Goal: Information Seeking & Learning: Find specific fact

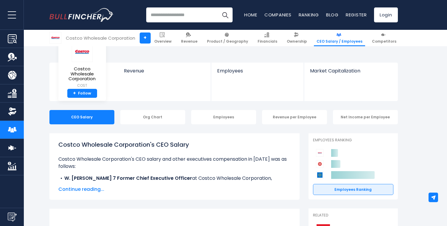
scroll to position [51, 0]
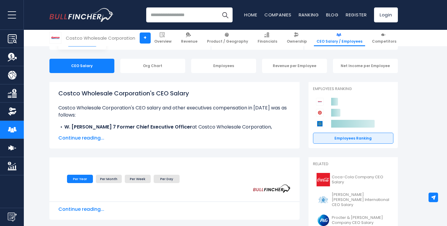
click at [87, 136] on span "Continue reading..." at bounding box center [174, 137] width 232 height 7
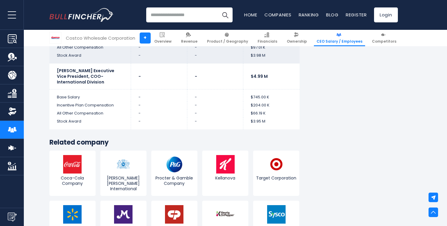
scroll to position [2518, 0]
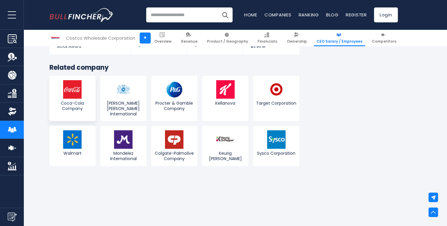
click at [82, 100] on span "Coca-Cola Company" at bounding box center [72, 105] width 43 height 11
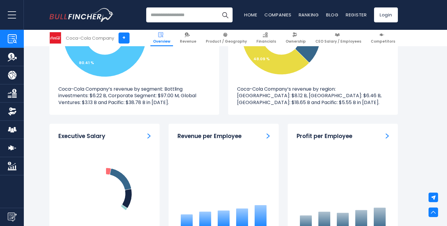
scroll to position [714, 0]
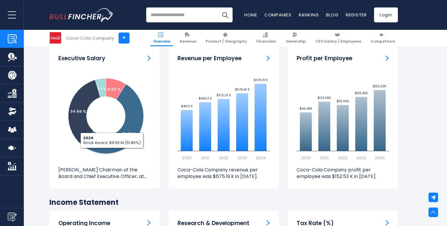
click at [117, 174] on p "[PERSON_NAME] Chairman of the Board and Chief Executive Officer, at..." at bounding box center [104, 172] width 92 height 13
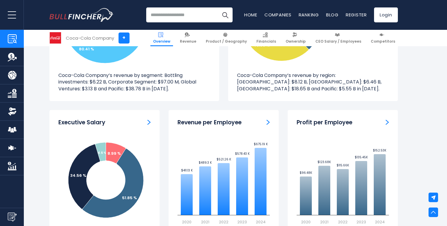
scroll to position [626, 0]
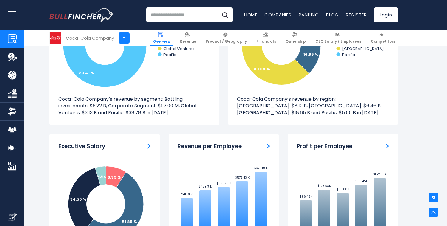
click at [88, 148] on h3 "Executive Salary" at bounding box center [81, 146] width 47 height 7
click at [149, 146] on img "ceo-salary" at bounding box center [148, 145] width 3 height 5
